Goal: Find specific page/section: Find specific page/section

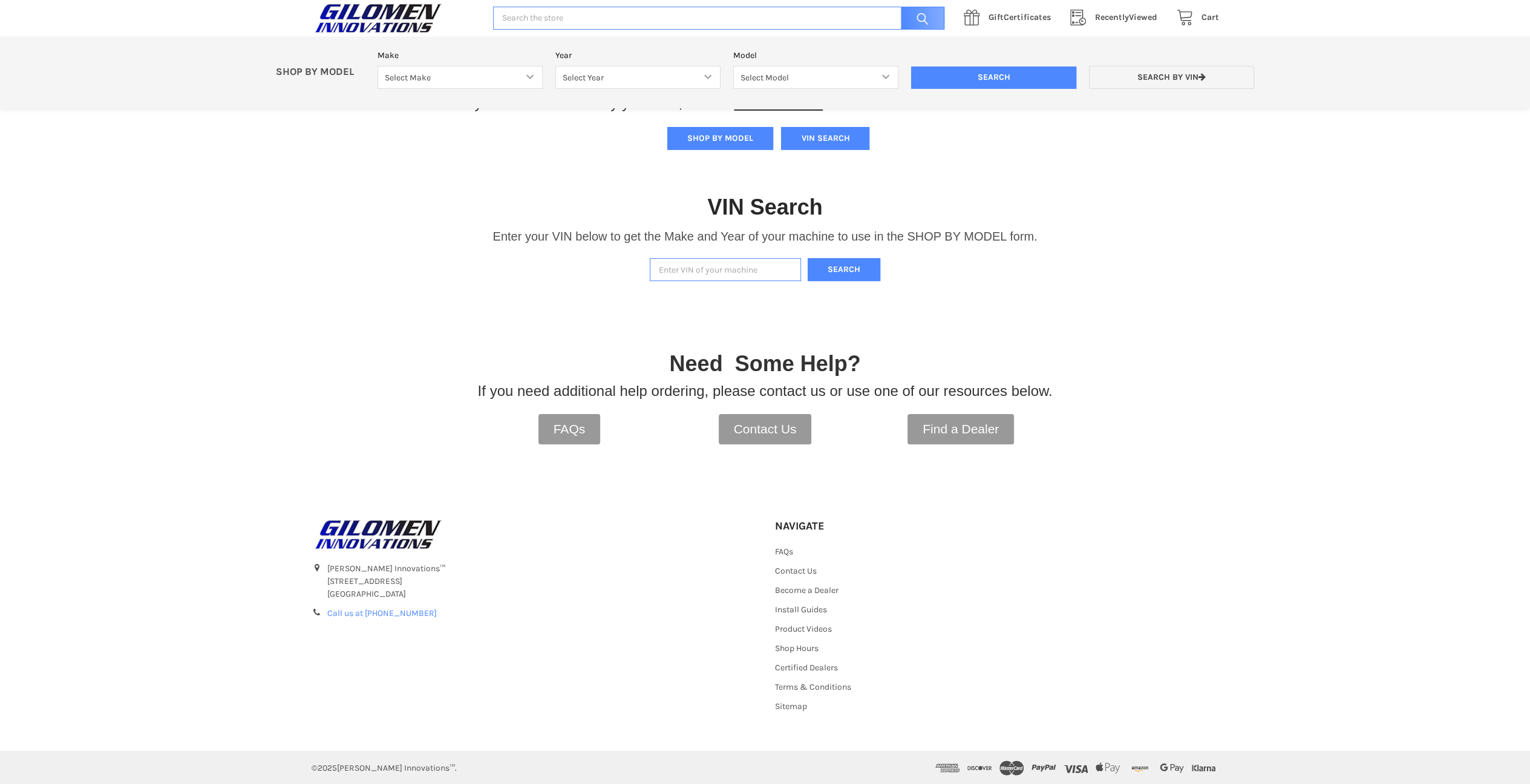
click at [691, 269] on input "Enter VIN of your machine" at bounding box center [725, 270] width 151 height 23
paste input "[US_VEHICLE_IDENTIFICATION_NUMBER]"
type input "[US_VEHICLE_IDENTIFICATION_NUMBER]"
click at [841, 270] on button "Search" at bounding box center [844, 270] width 73 height 23
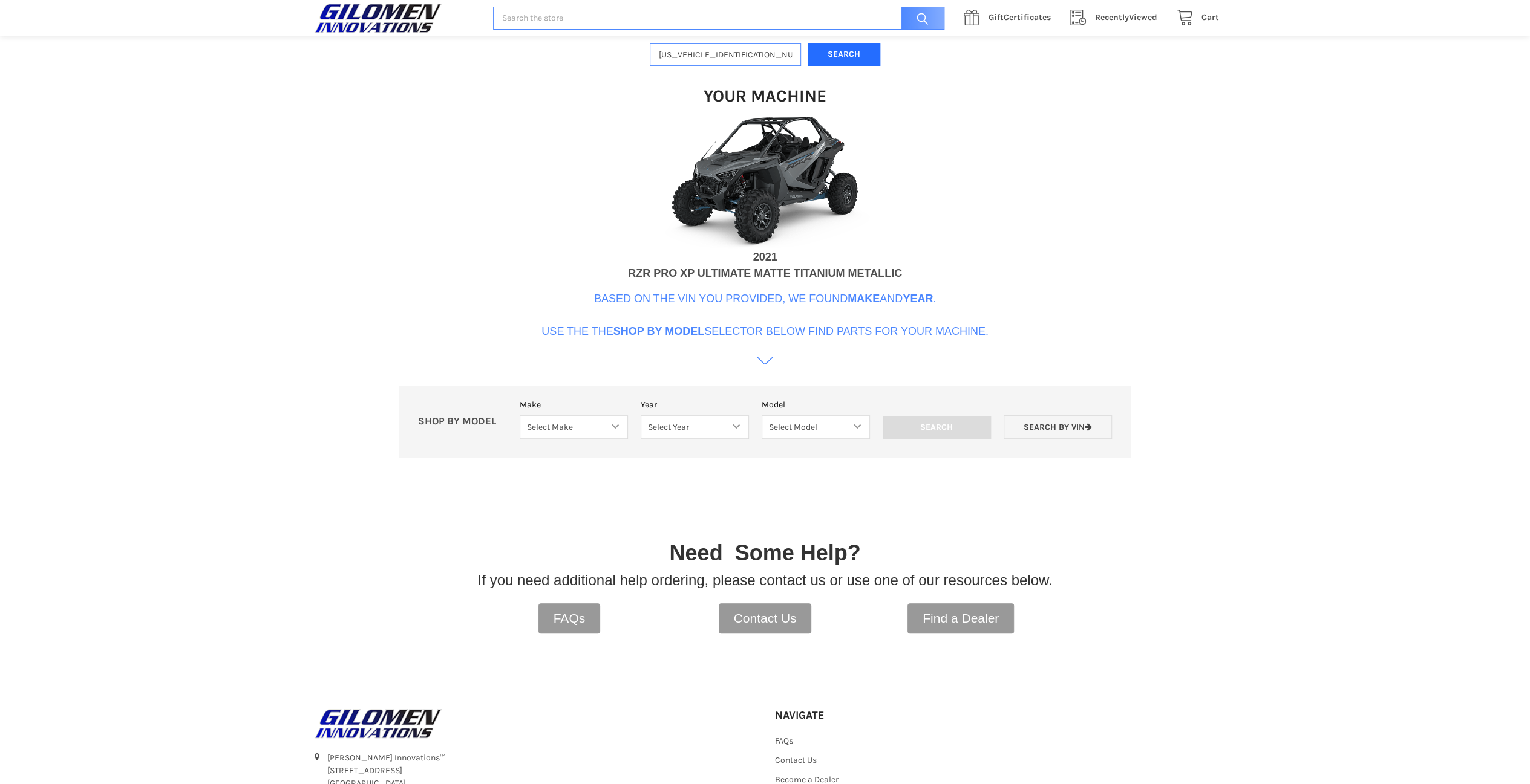
scroll to position [369, 0]
click at [612, 428] on select "Select Make Bobcat UTV Gravely UTV ACE 900 RANGER 570 Ranger 700 / 800 RANGER 9…" at bounding box center [574, 429] width 108 height 23
click at [605, 428] on select "Select Make Bobcat UTV Gravely UTV ACE 900 RANGER 570 Ranger 700 / 800 RANGER 9…" at bounding box center [574, 429] width 108 height 23
select select "358"
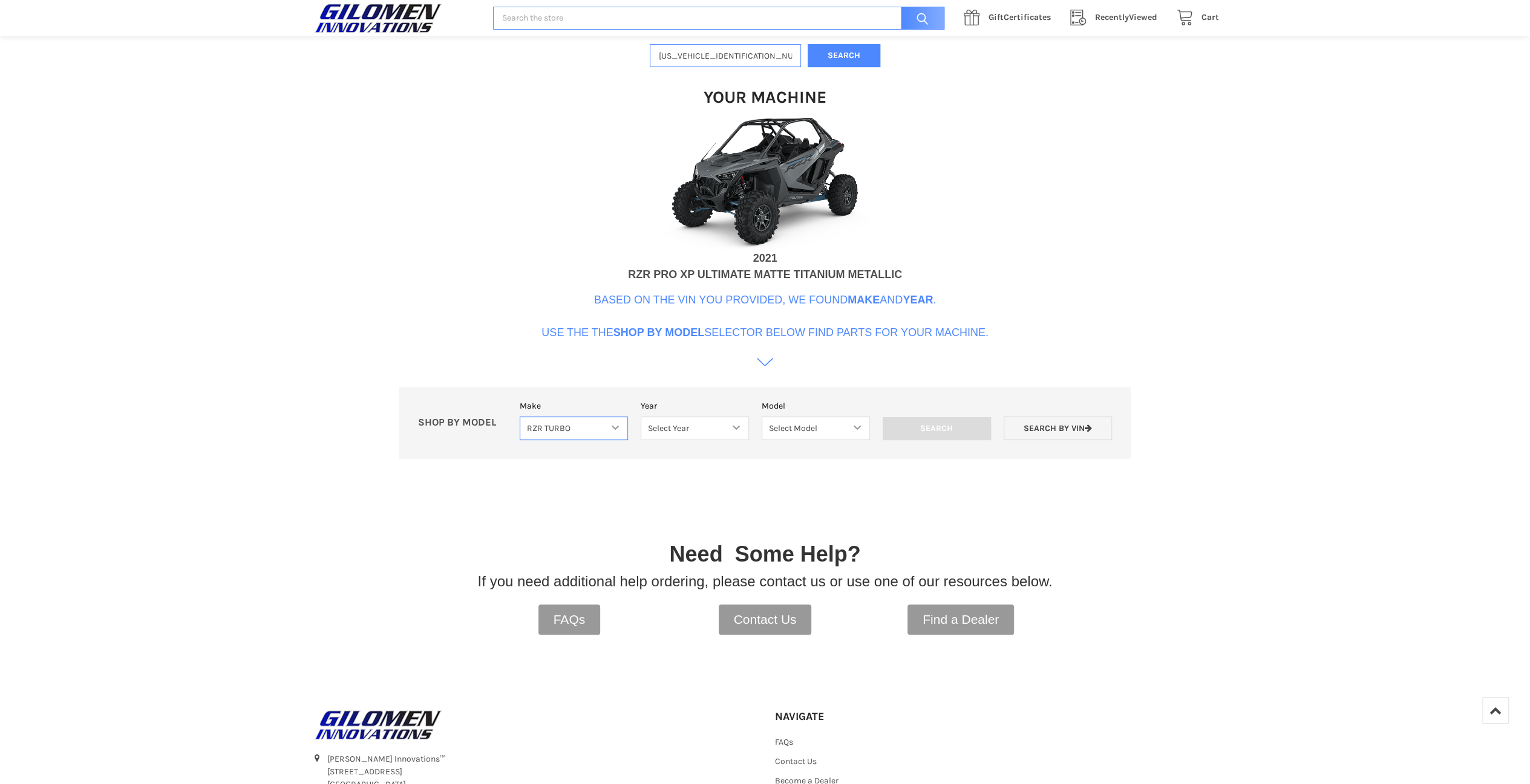
click at [520, 417] on select "Select Make Bobcat UTV Gravely UTV ACE 900 RANGER 570 Ranger 700 / 800 RANGER 9…" at bounding box center [574, 429] width 108 height 23
click at [675, 432] on select "Select Year [DATE] 2017 2018 2019 2020 2021 2022 2023 2024 2025" at bounding box center [695, 429] width 108 height 23
select select "448"
click at [641, 417] on select "Select Year [DATE] 2017 2018 2019 2020 2021 2022 2023 2024 2025" at bounding box center [695, 429] width 108 height 23
click at [839, 428] on select "Select Model RZR XP TURBO RZR XP4 TURBO TURBO S TURBO S4 RZR PRO XP / TURBO R R…" at bounding box center [816, 429] width 118 height 23
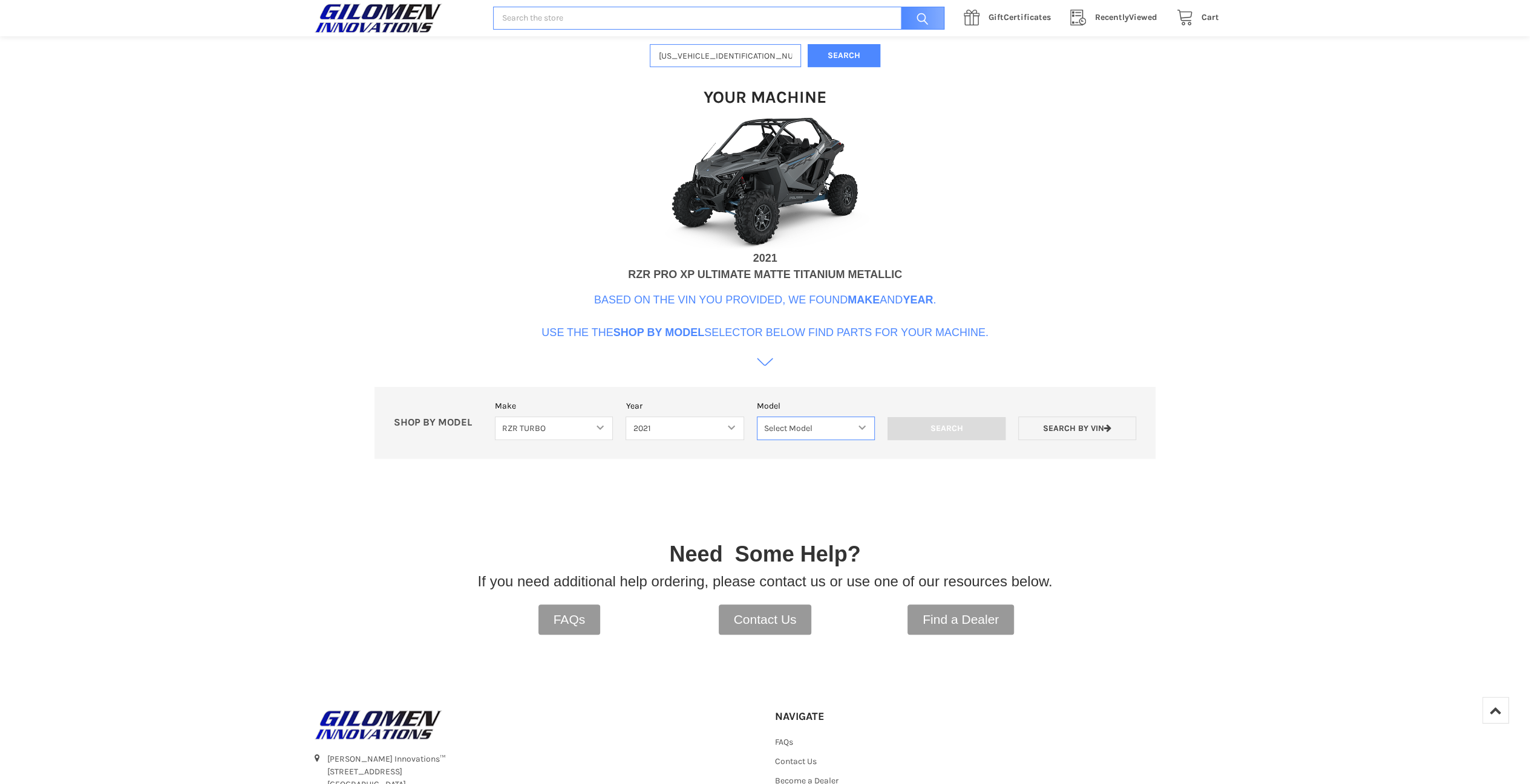
select select "449"
click at [757, 417] on select "Select Model RZR XP TURBO RZR XP4 TURBO TURBO S TURBO S4 RZR PRO XP / TURBO R R…" at bounding box center [816, 429] width 118 height 23
click at [943, 433] on input "Search" at bounding box center [946, 428] width 118 height 23
